Goal: Communication & Community: Answer question/provide support

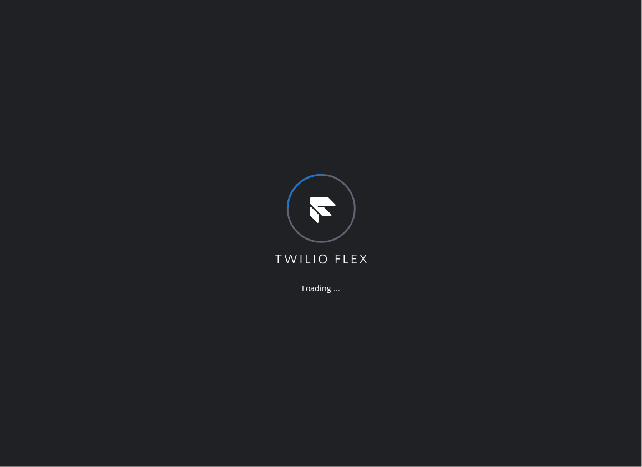
drag, startPoint x: 463, startPoint y: 136, endPoint x: 495, endPoint y: 112, distance: 40.1
click at [463, 136] on div "Loading ..." at bounding box center [321, 233] width 642 height 467
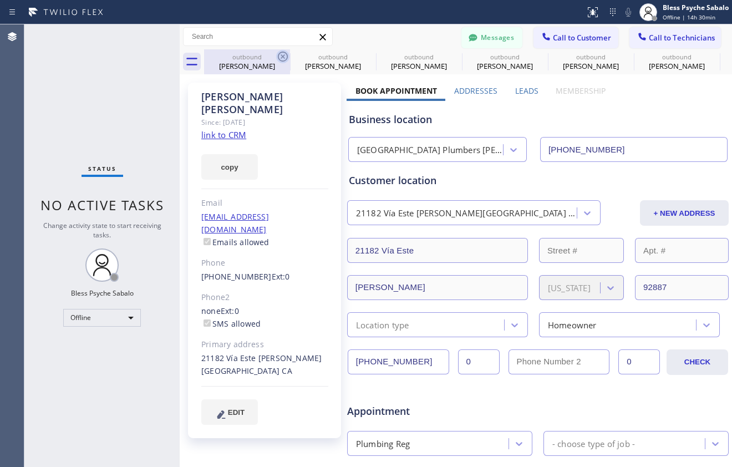
click at [276, 55] on icon at bounding box center [282, 56] width 13 height 13
click at [0, 0] on icon at bounding box center [0, 0] width 0 height 0
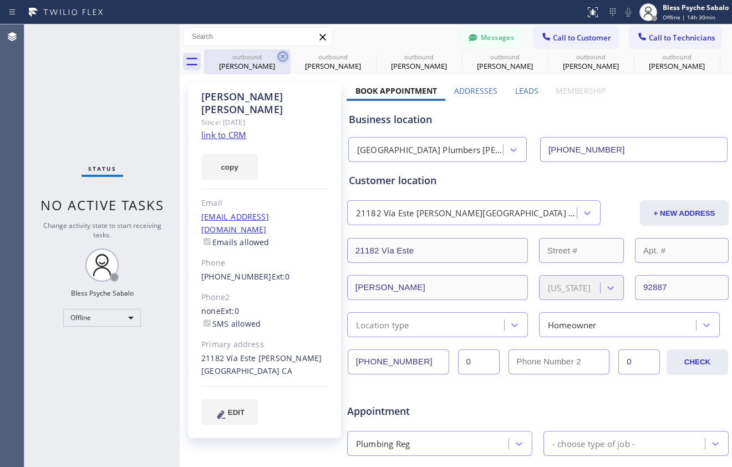
click at [0, 0] on icon at bounding box center [0, 0] width 0 height 0
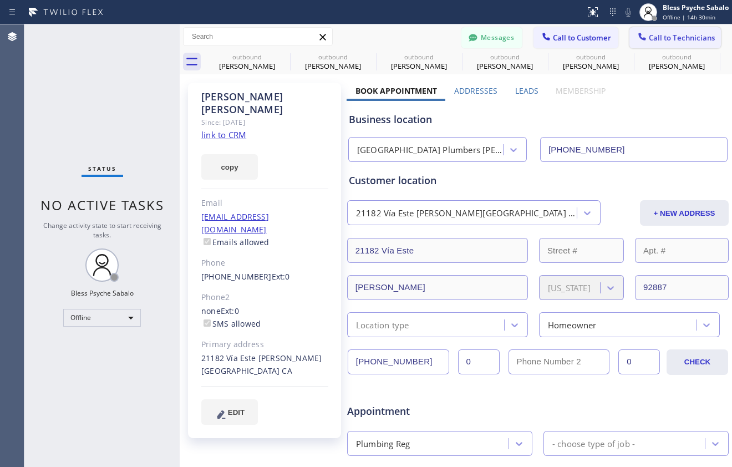
click at [0, 0] on icon at bounding box center [0, 0] width 0 height 0
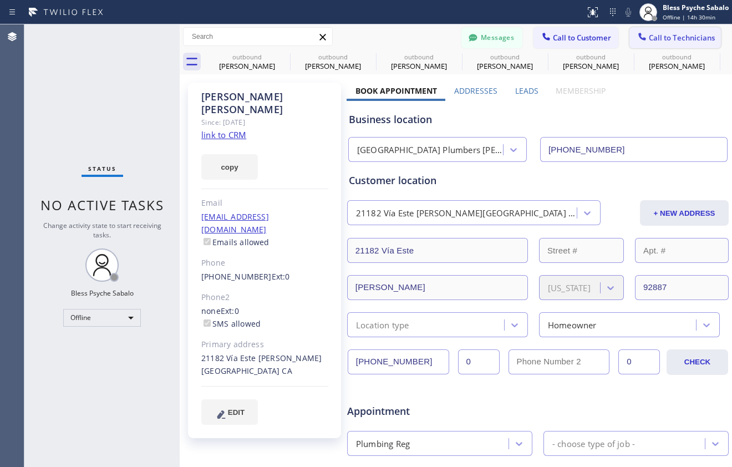
click at [0, 0] on icon at bounding box center [0, 0] width 0 height 0
click at [281, 58] on div "outbound [PERSON_NAME] outbound [PERSON_NAME] outbound [PERSON_NAME] outbound […" at bounding box center [468, 61] width 528 height 25
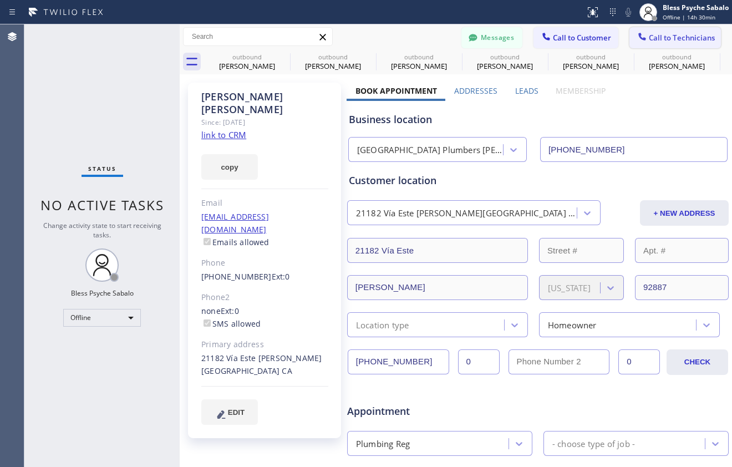
click at [281, 58] on div "outbound [PERSON_NAME] outbound [PERSON_NAME] outbound [PERSON_NAME] outbound […" at bounding box center [468, 61] width 528 height 25
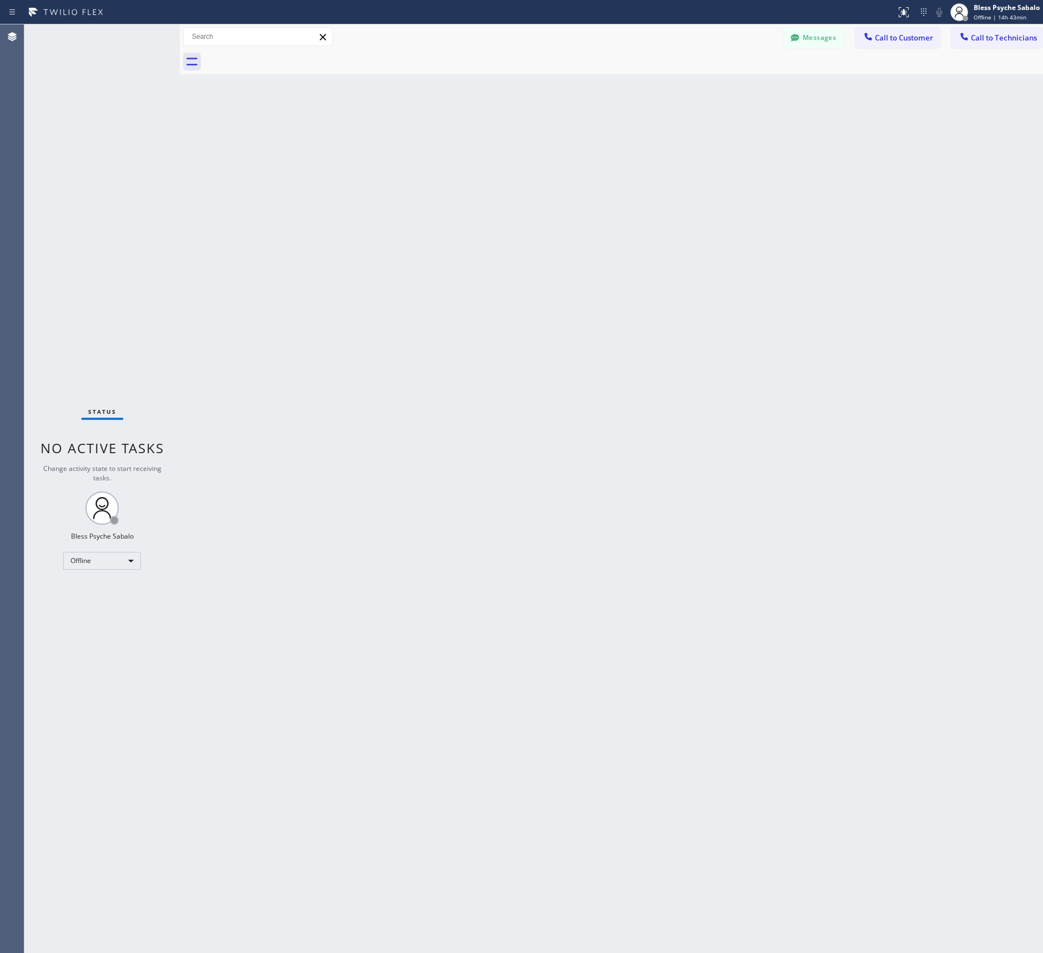
click at [276, 311] on div "Back to Dashboard Change Sender ID Customers Technicians RB Rafael Bayona 08/25…" at bounding box center [617, 488] width 874 height 929
drag, startPoint x: 589, startPoint y: 273, endPoint x: 620, endPoint y: 260, distance: 33.1
click at [620, 260] on div "Back to Dashboard Change Sender ID Customers Technicians RB Rafael Bayona 08/25…" at bounding box center [617, 494] width 874 height 940
click at [812, 41] on button "Messages" at bounding box center [813, 37] width 61 height 21
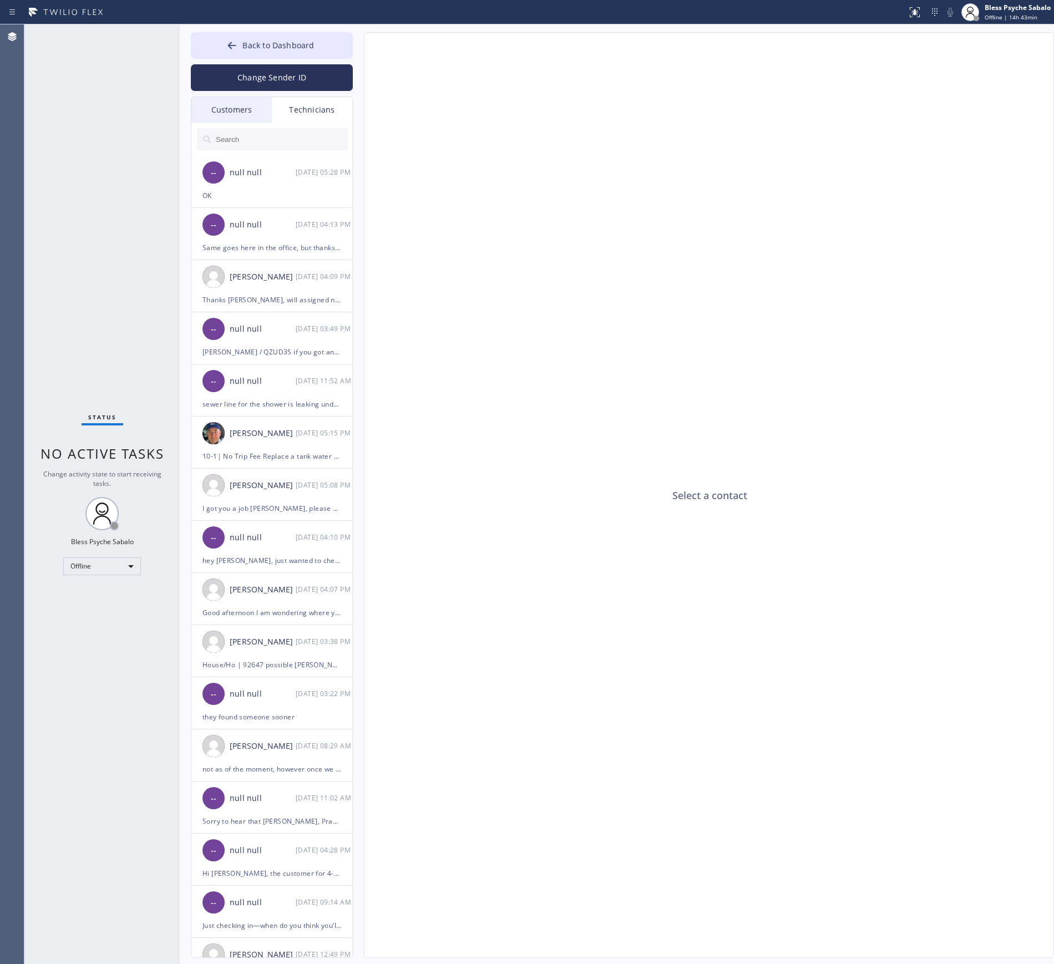
click at [812, 41] on div "Select a contact" at bounding box center [709, 496] width 690 height 926
click at [318, 119] on div "Technicians" at bounding box center [312, 110] width 80 height 26
click at [320, 112] on div "Technicians" at bounding box center [312, 110] width 80 height 26
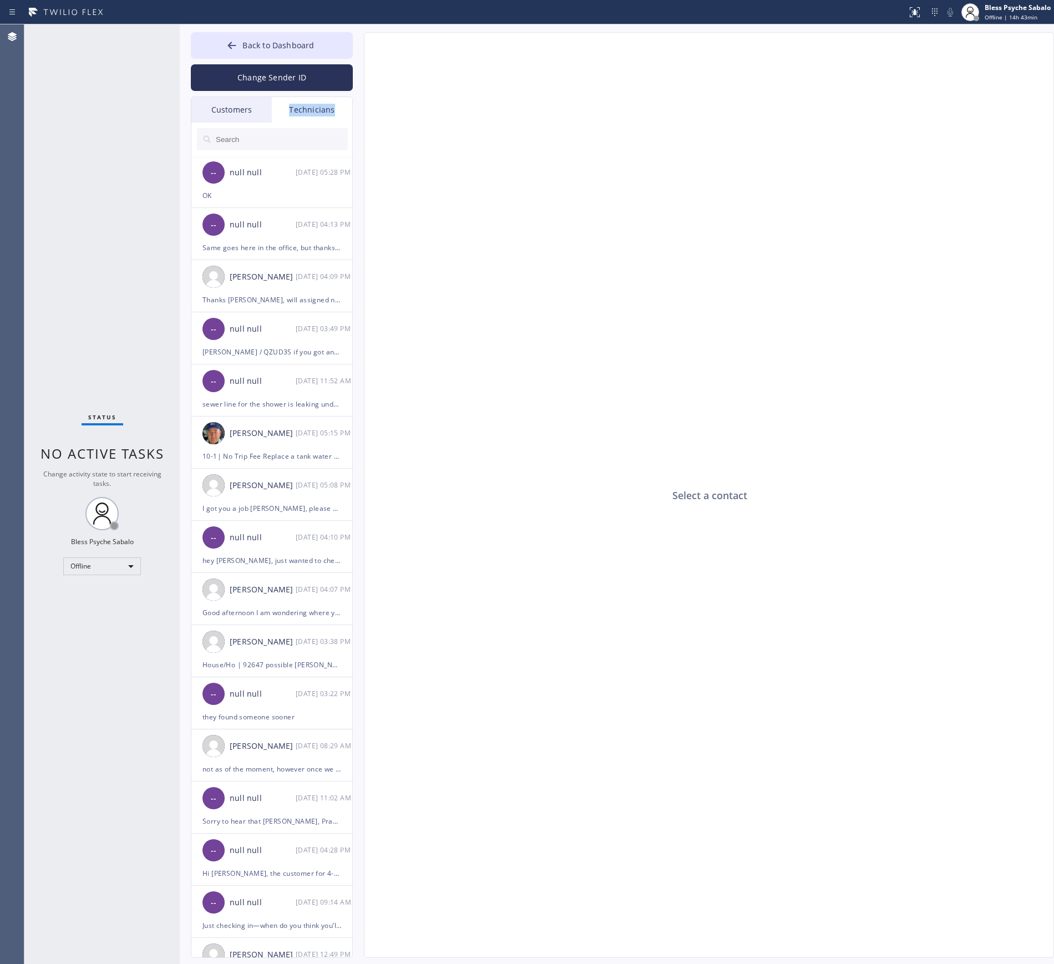
click at [320, 115] on div "Technicians" at bounding box center [312, 110] width 80 height 26
click at [300, 134] on input "text" at bounding box center [281, 139] width 133 height 22
click at [318, 136] on input "text" at bounding box center [281, 139] width 133 height 22
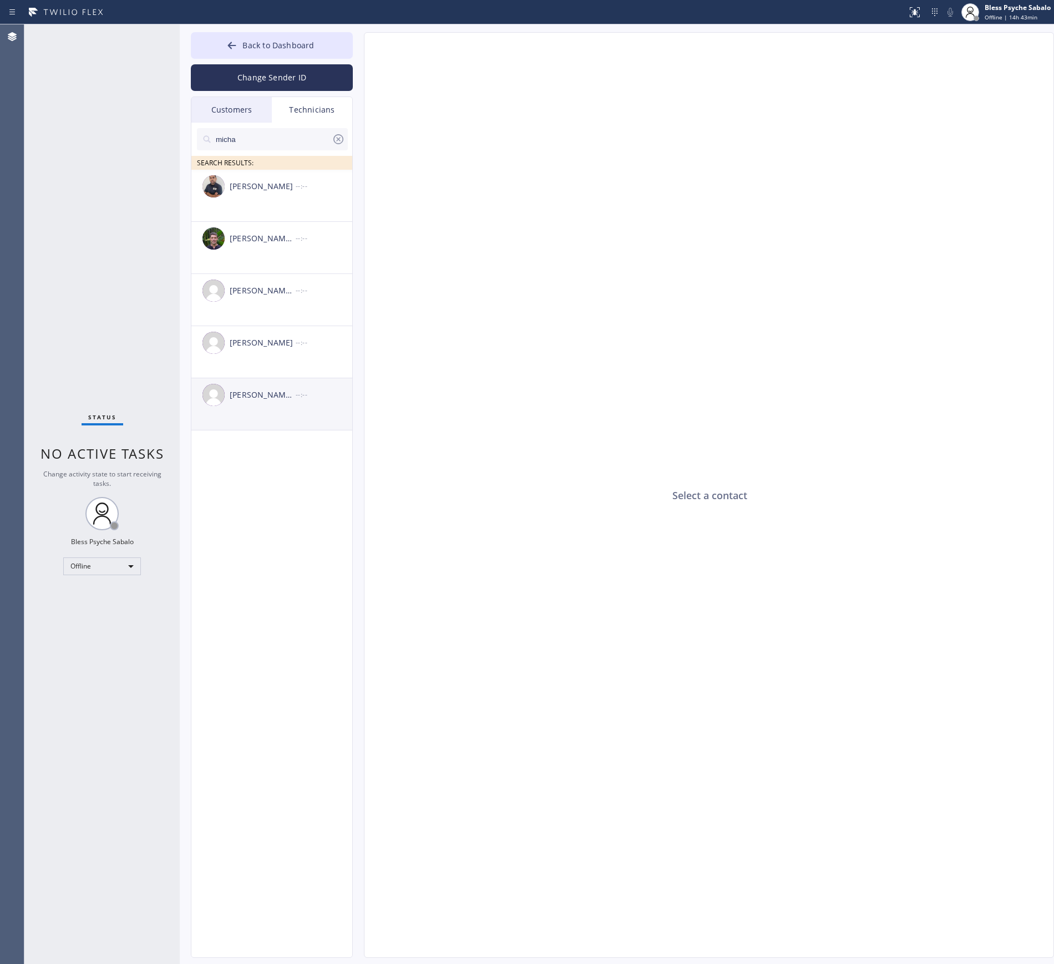
type input "micha"
click at [282, 396] on div "Michael Jr Garcia" at bounding box center [263, 395] width 66 height 13
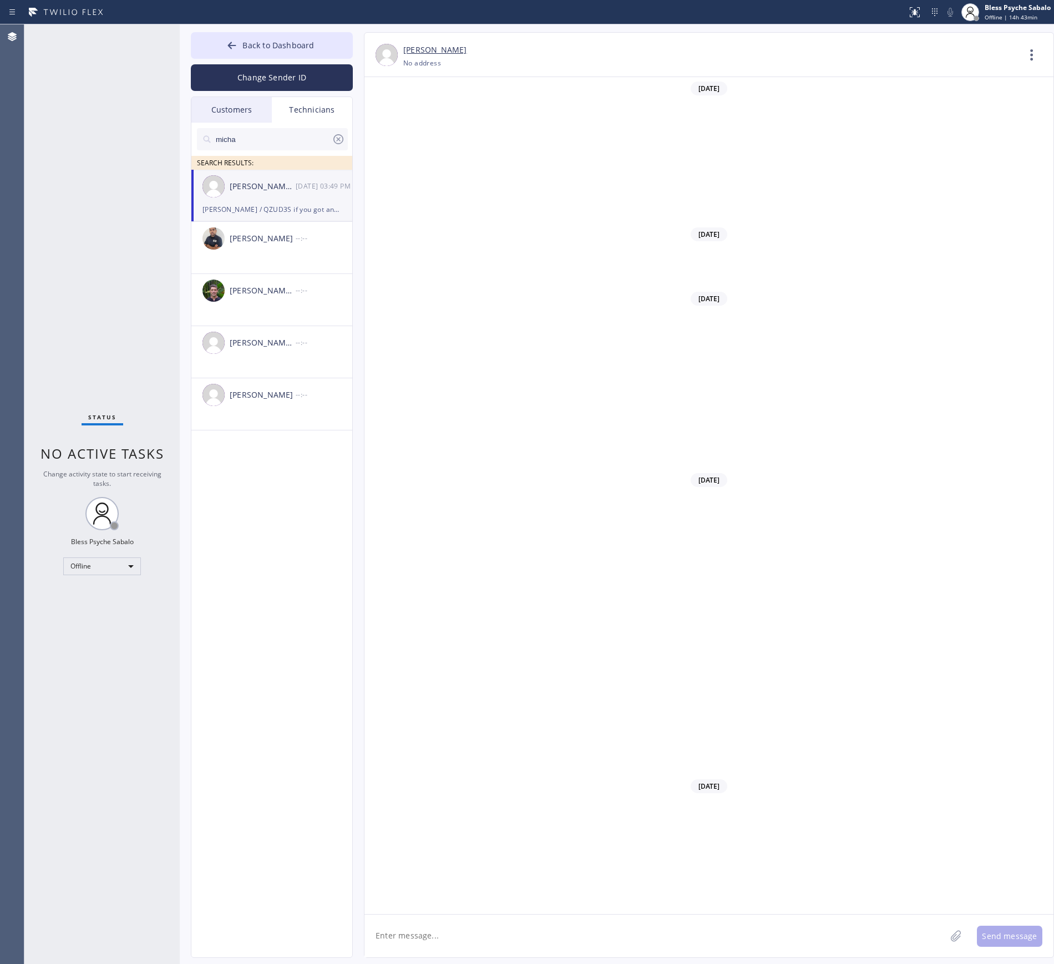
scroll to position [2302, 0]
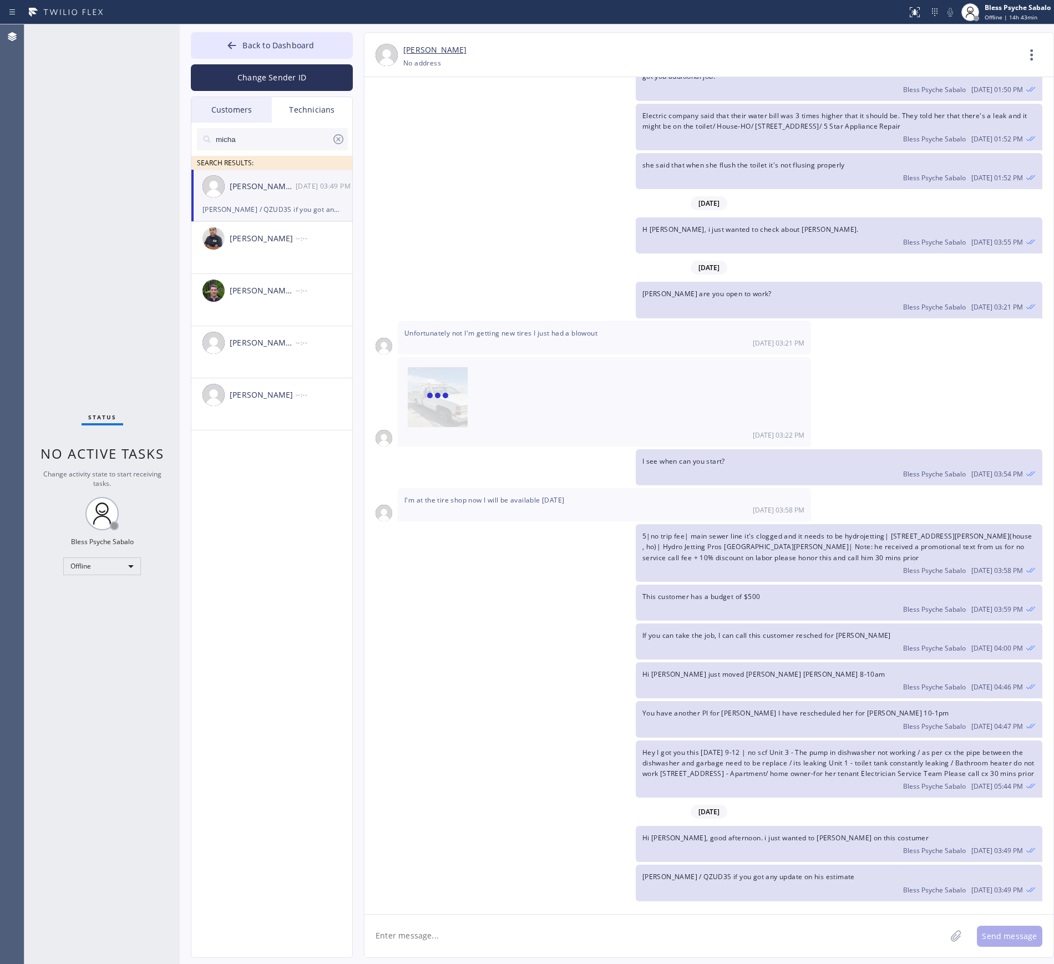
click at [649, 924] on textarea at bounding box center [654, 936] width 581 height 43
click at [1030, 61] on icon at bounding box center [1032, 55] width 27 height 27
click at [975, 112] on li "Call to Technician" at bounding box center [964, 113] width 161 height 29
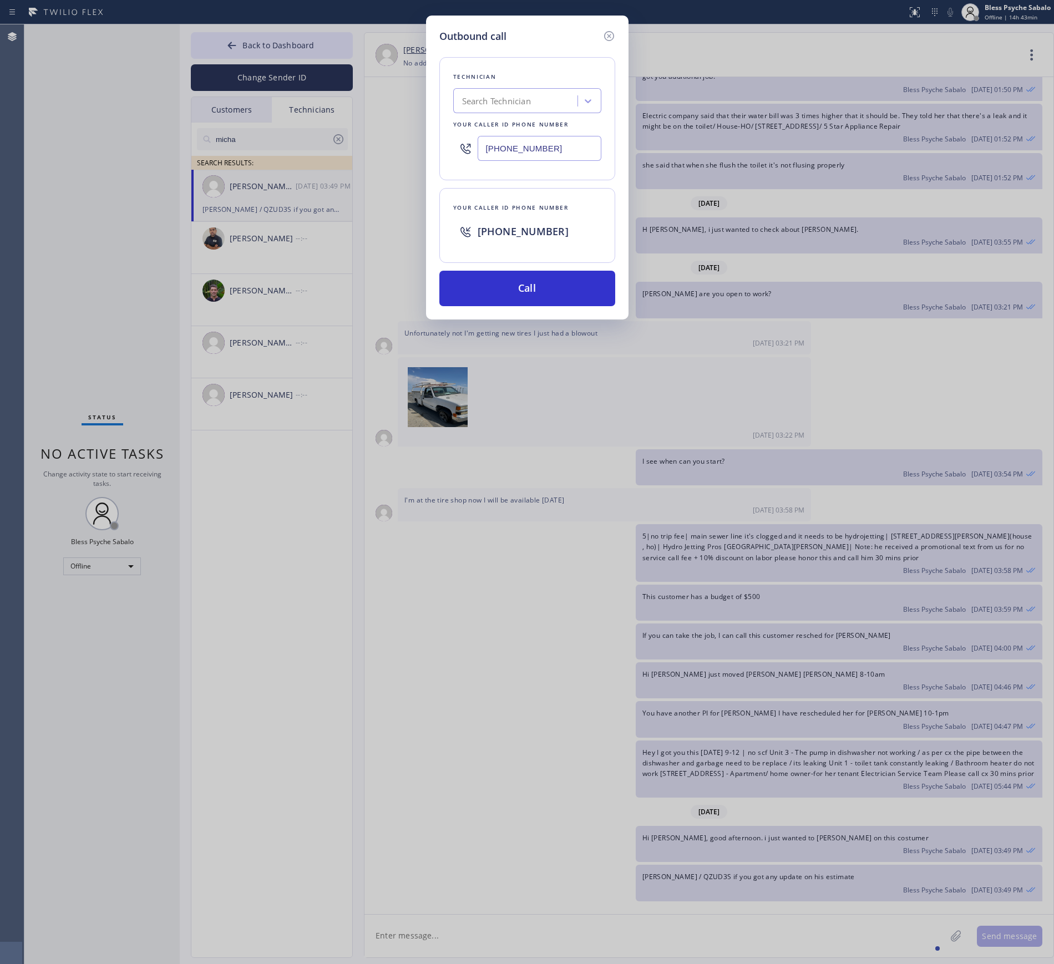
click at [587, 311] on div "Outbound call Technician Search Technician Your caller id phone number (747) 31…" at bounding box center [527, 168] width 202 height 304
click at [587, 291] on button "Call" at bounding box center [527, 289] width 176 height 36
click at [258, 51] on div "Outbound call Technician Search Technician Your caller id phone number (747) 31…" at bounding box center [527, 482] width 1054 height 964
click at [258, 32] on div "Outbound call Technician Search Technician Your caller id phone number (747) 31…" at bounding box center [527, 482] width 1054 height 964
click at [604, 30] on icon at bounding box center [608, 35] width 13 height 13
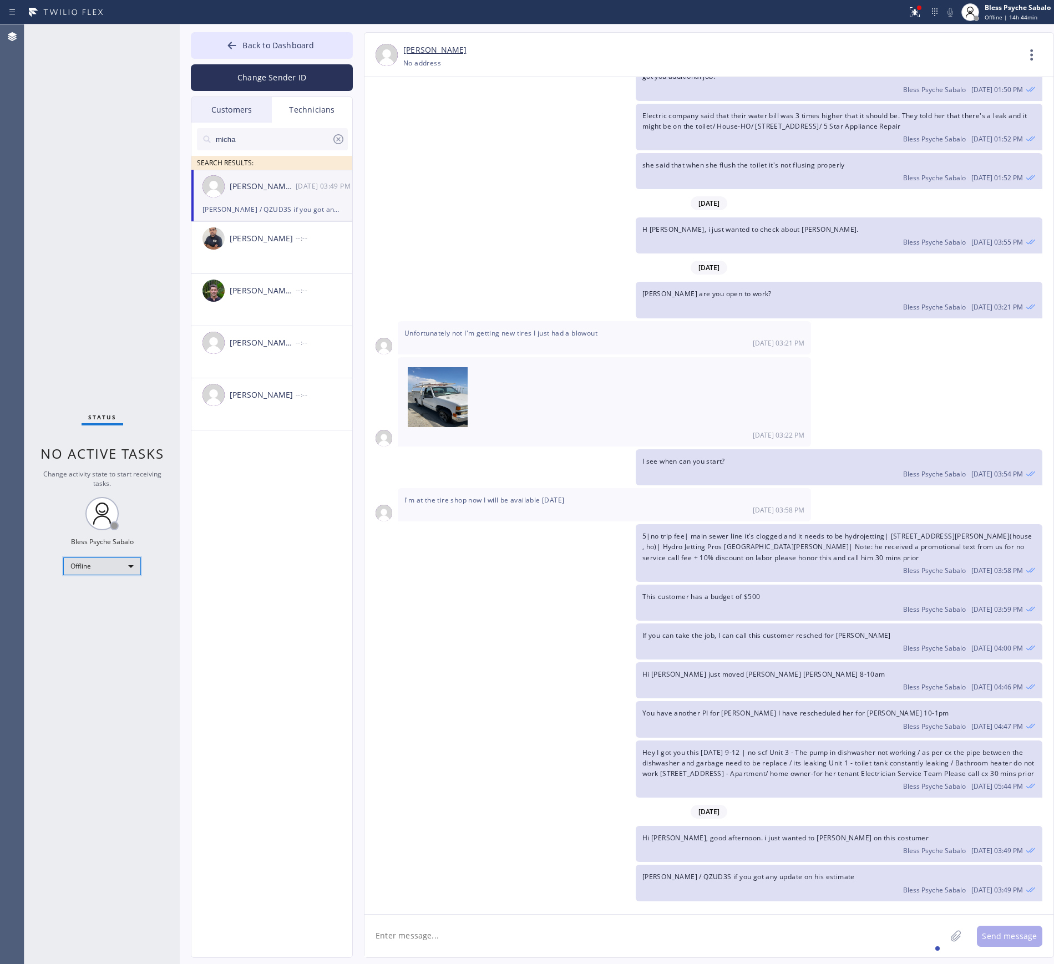
click at [98, 568] on div "Offline" at bounding box center [102, 567] width 78 height 18
click at [105, 615] on li "Unavailable" at bounding box center [101, 609] width 75 height 13
click at [143, 578] on div "Status No active tasks Change activity state to start receiving tasks. Bless Ps…" at bounding box center [101, 494] width 155 height 940
click at [1026, 54] on icon at bounding box center [1032, 55] width 27 height 27
click at [996, 112] on li "Call to Technician" at bounding box center [964, 113] width 161 height 29
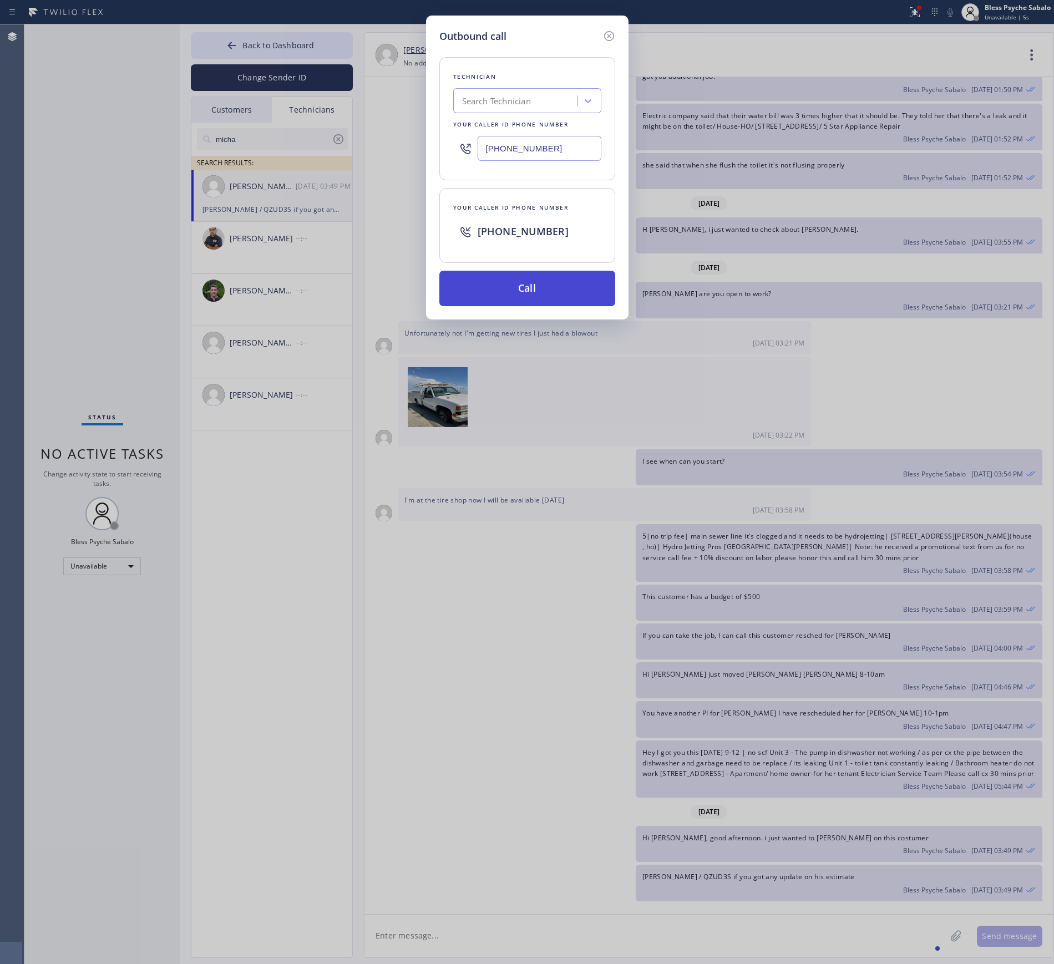
click at [525, 302] on button "Call" at bounding box center [527, 289] width 176 height 36
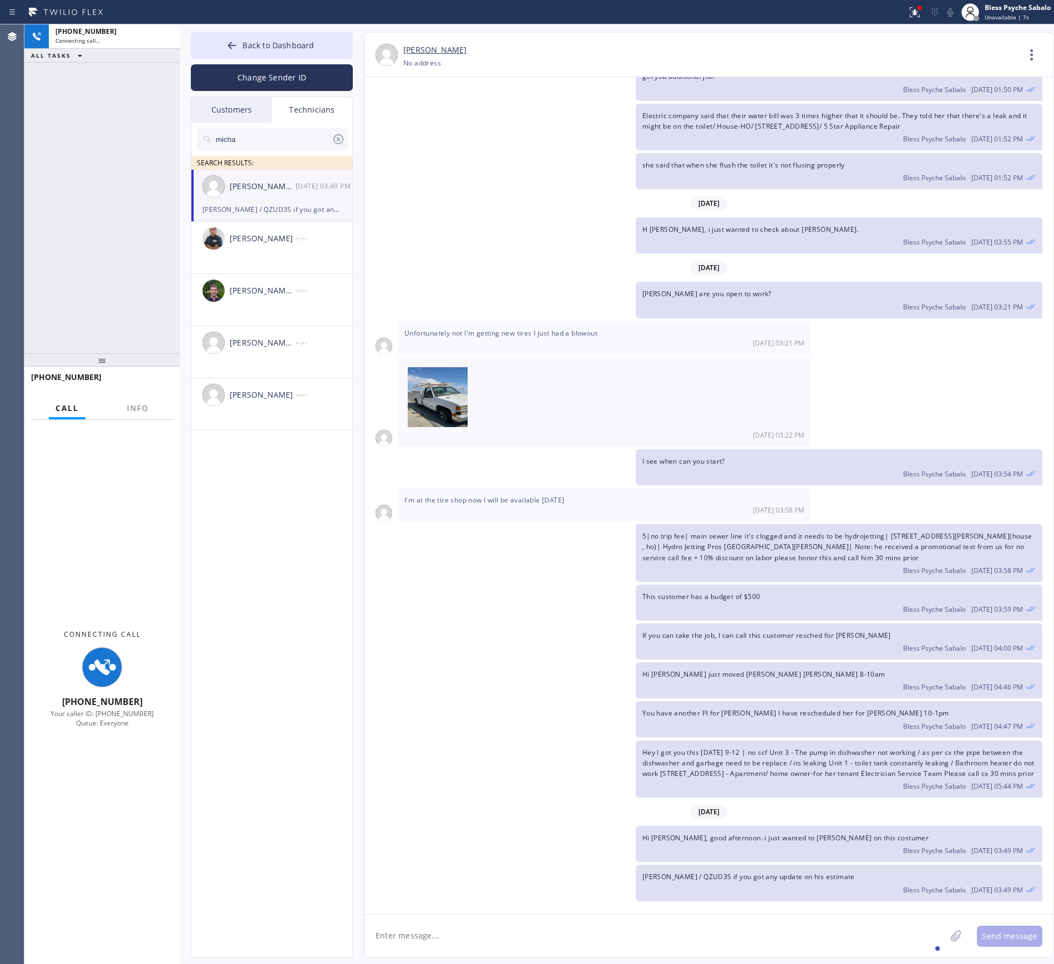
drag, startPoint x: 381, startPoint y: 702, endPoint x: 386, endPoint y: 695, distance: 9.1
click at [384, 701] on div "You have another PI for Frances Spalin I have rescheduled her for tom 10-1pm Bl…" at bounding box center [703, 719] width 678 height 36
click at [406, 701] on div "You have another PI for Frances Spalin I have rescheduled her for tom 10-1pm Bl…" at bounding box center [703, 719] width 678 height 36
drag, startPoint x: 458, startPoint y: 723, endPoint x: 381, endPoint y: 767, distance: 88.4
click at [451, 727] on div "08/01/2025 Hi Michael, my name is Red. One of the dispatchers here at 5 star pl…" at bounding box center [708, 490] width 689 height 827
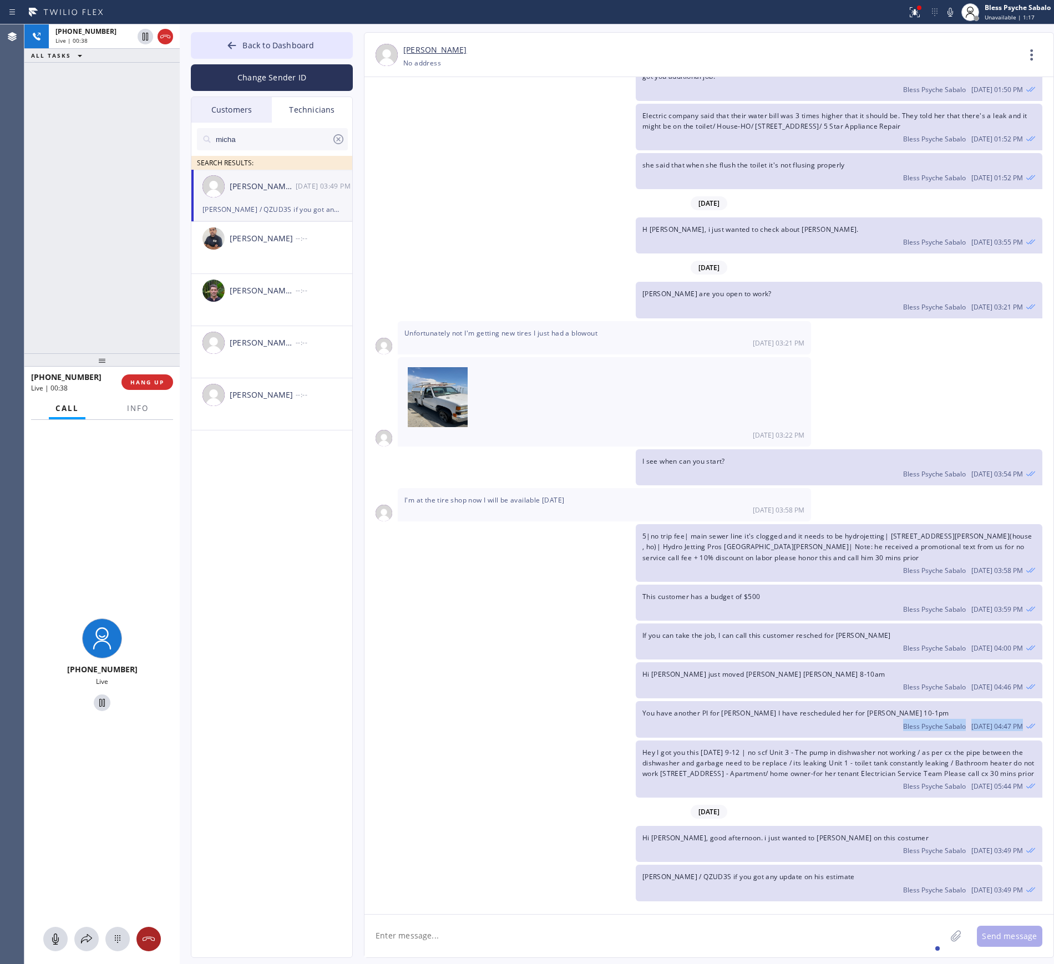
click at [155, 939] on div at bounding box center [148, 939] width 24 height 13
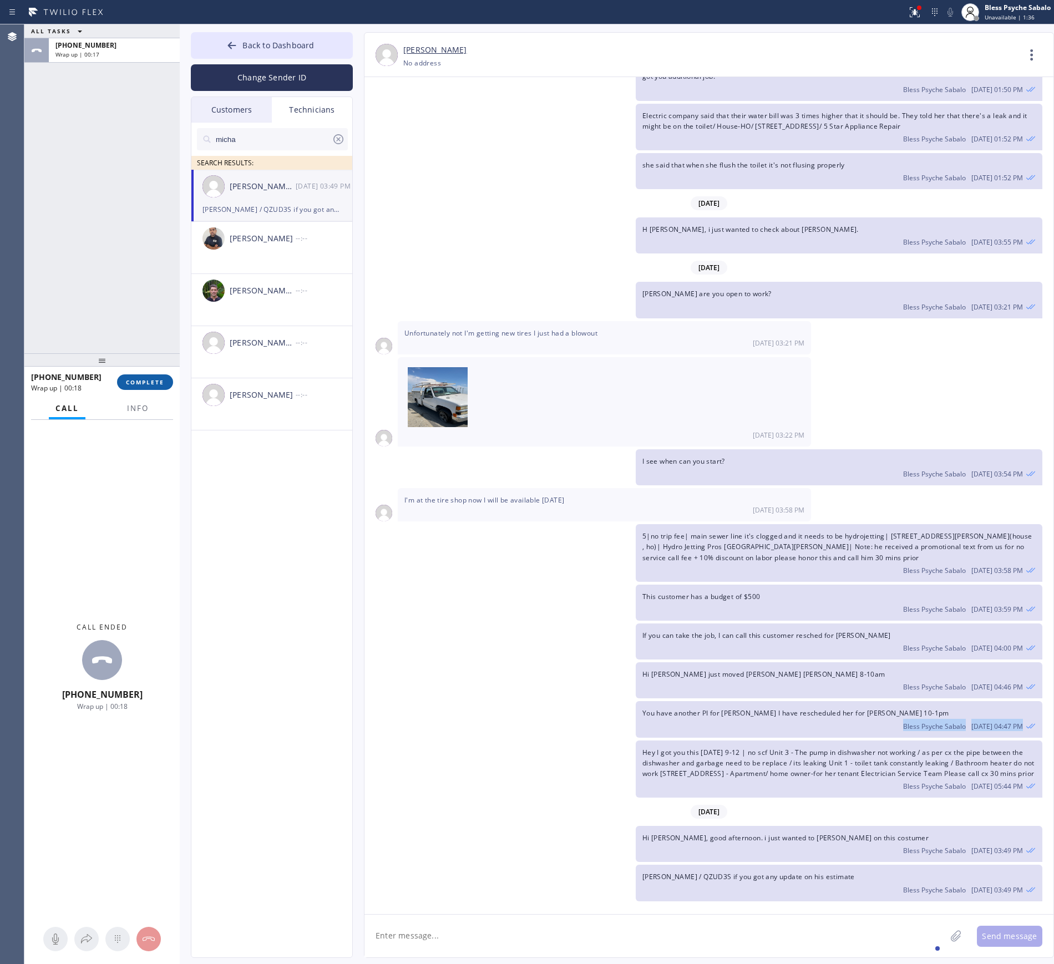
click at [146, 376] on button "COMPLETE" at bounding box center [145, 382] width 56 height 16
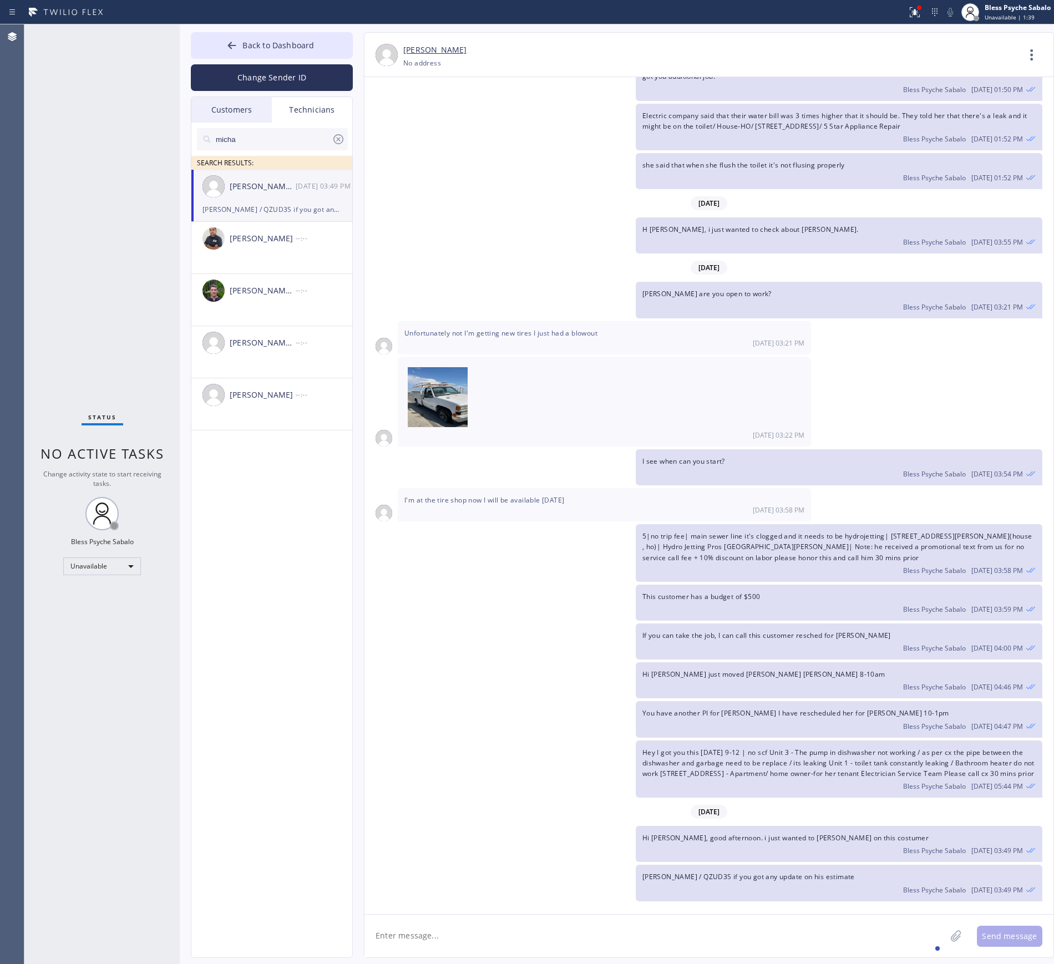
drag, startPoint x: 141, startPoint y: 301, endPoint x: 22, endPoint y: 357, distance: 131.5
click at [139, 301] on div "Status No active tasks Change activity state to start receiving tasks. Bless Ps…" at bounding box center [101, 494] width 155 height 940
click at [464, 624] on div "If you can take the job, I can call this customer resched for tom Bless Psyche …" at bounding box center [703, 642] width 678 height 36
click at [731, 364] on span at bounding box center [604, 397] width 400 height 67
click at [639, 378] on span at bounding box center [604, 397] width 400 height 67
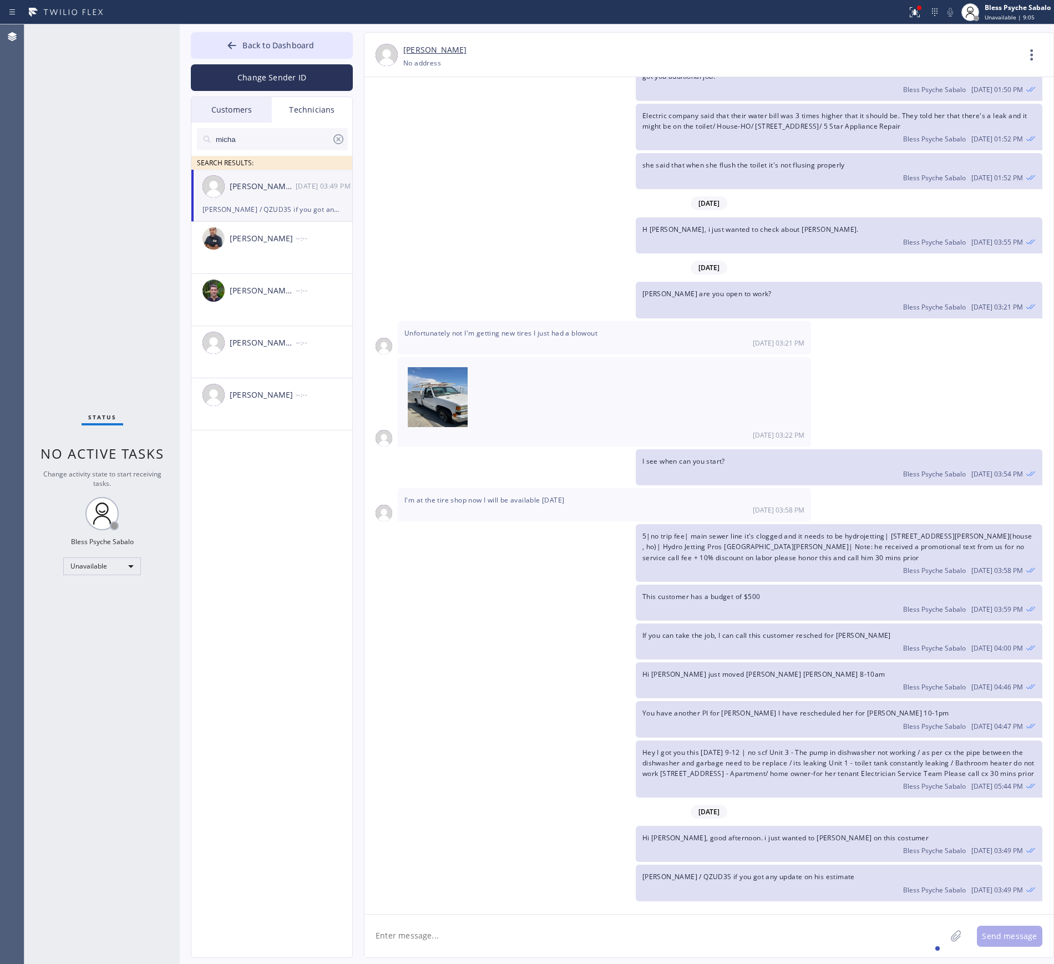
click at [639, 378] on span at bounding box center [604, 397] width 400 height 67
click at [506, 122] on div "Electric company said that their water bill was 3 times higher that it should b…" at bounding box center [703, 127] width 678 height 47
